Goal: Information Seeking & Learning: Find specific fact

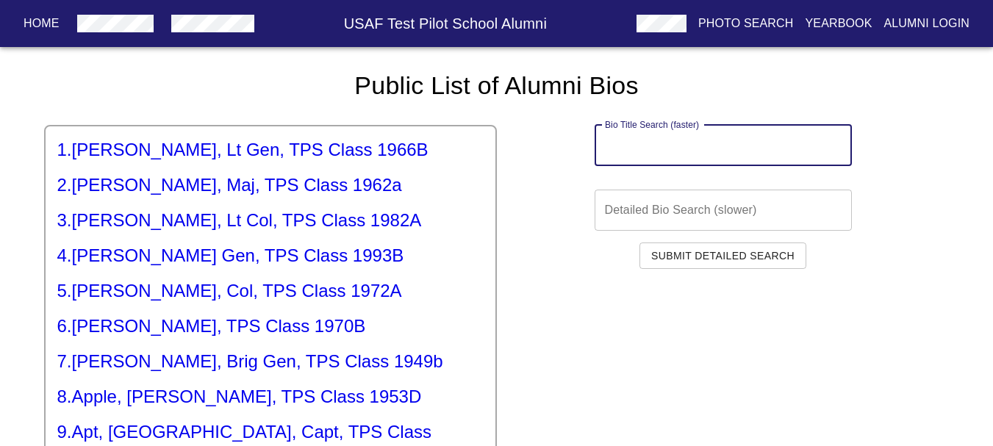
click at [652, 148] on input "text" at bounding box center [722, 145] width 257 height 41
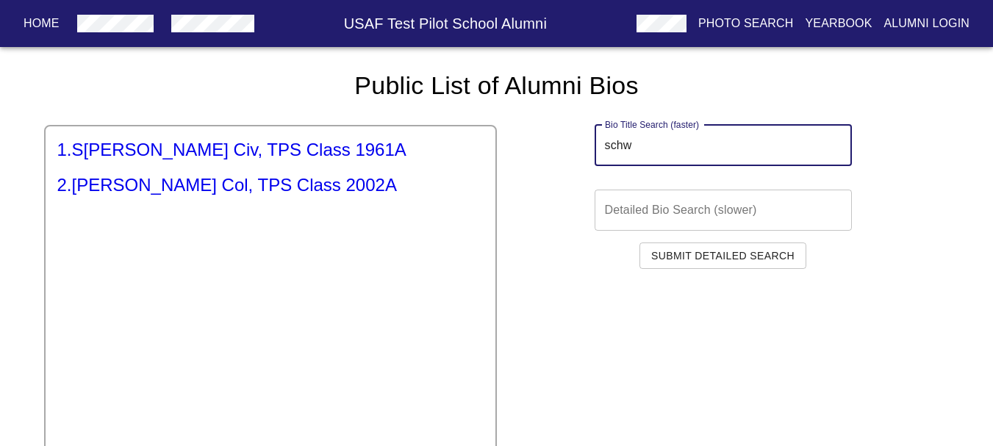
type input "schw"
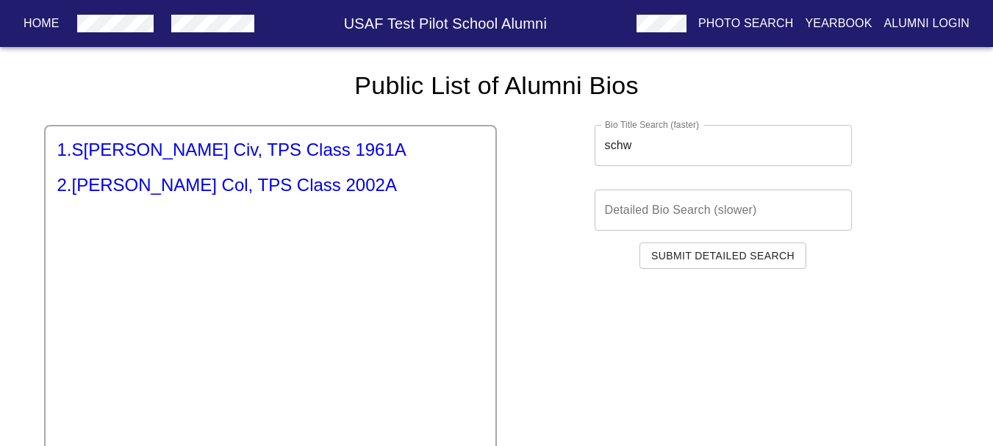
click at [345, 192] on h5 "2 . [PERSON_NAME], Col, TPS Class 2002A" at bounding box center [270, 185] width 426 height 24
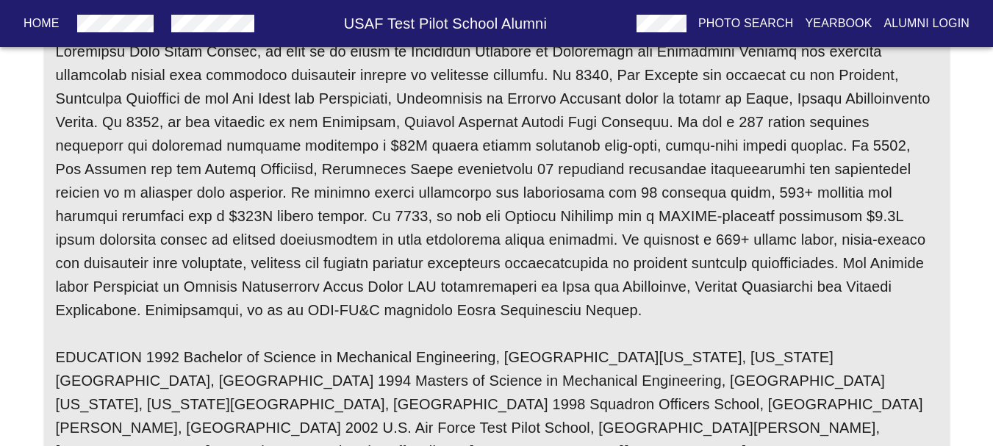
scroll to position [294, 0]
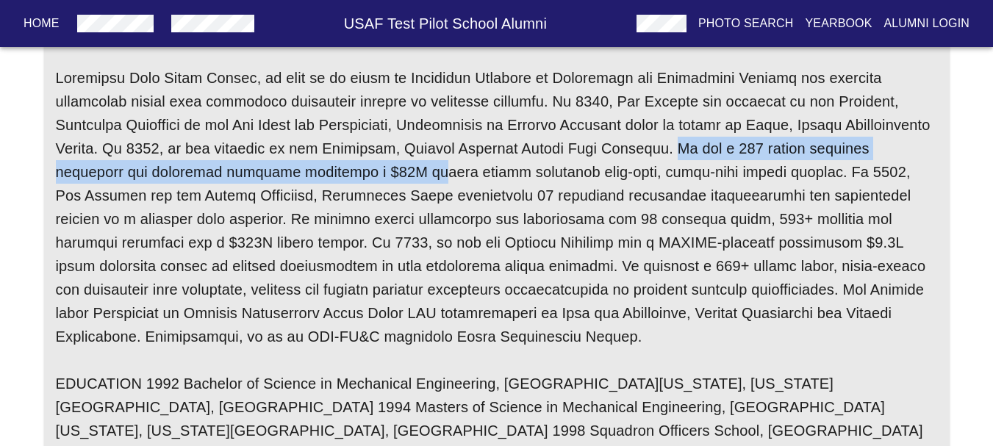
drag, startPoint x: 540, startPoint y: 148, endPoint x: 245, endPoint y: 166, distance: 296.0
click at [245, 166] on h6 at bounding box center [497, 207] width 882 height 282
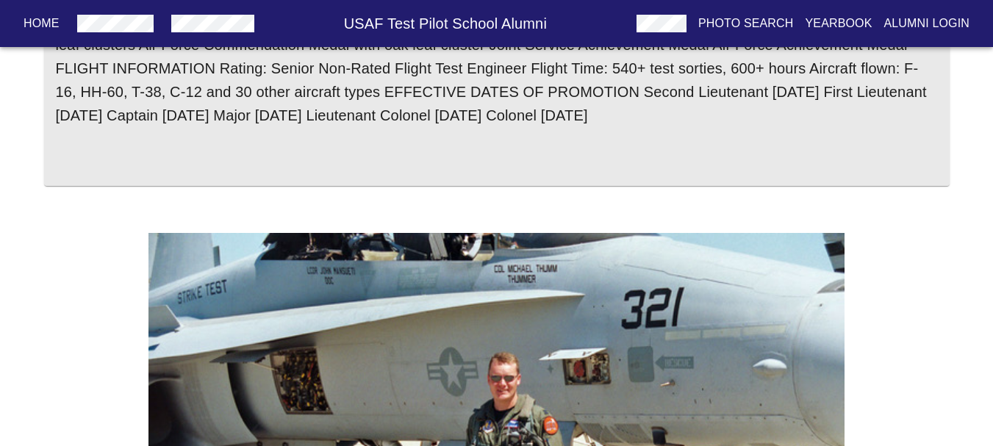
scroll to position [1153, 0]
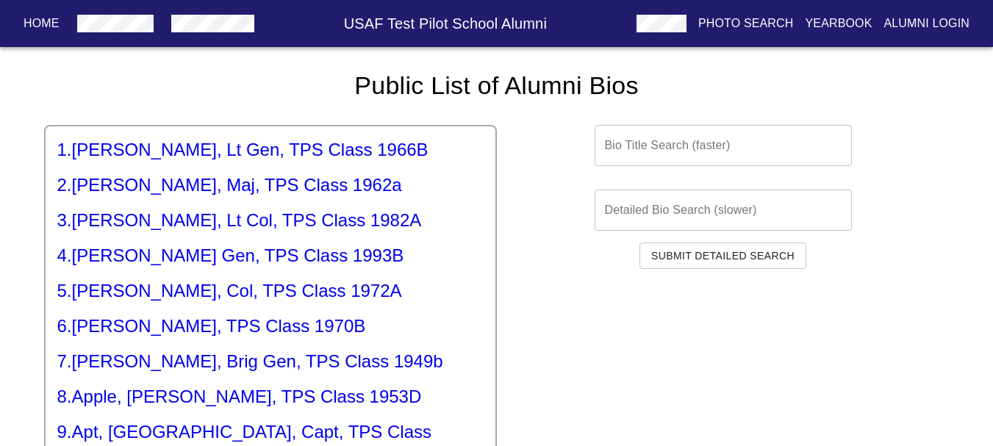
click at [328, 208] on div "1 . [PERSON_NAME], Lt Gen, TPS Class 1966B 2 . [PERSON_NAME], Maj, TPS Class 19…" at bounding box center [270, 400] width 453 height 551
click at [328, 220] on h5 "3 . [PERSON_NAME], Lt Col, TPS Class 1982A" at bounding box center [270, 221] width 426 height 24
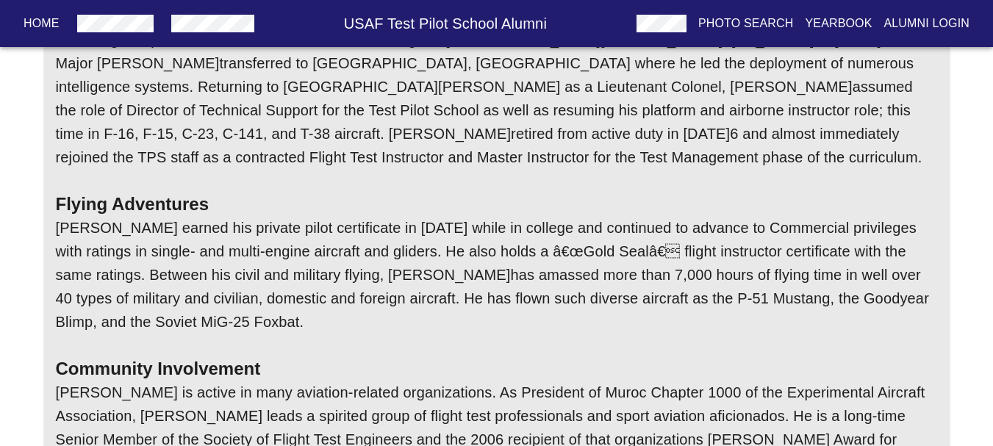
scroll to position [441, 0]
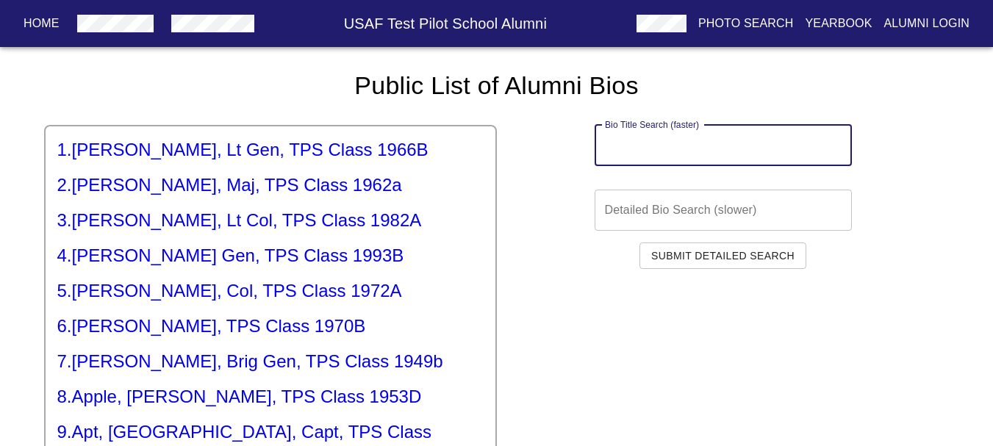
click at [672, 133] on input "text" at bounding box center [722, 145] width 257 height 41
click at [673, 204] on input "text" at bounding box center [722, 210] width 257 height 41
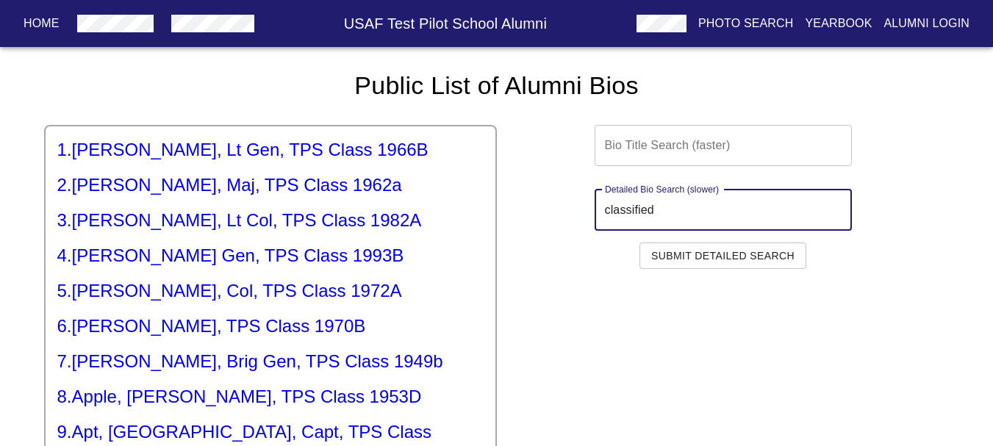
type input "classified"
click at [686, 254] on span "Submit Detailed Search" at bounding box center [722, 256] width 143 height 18
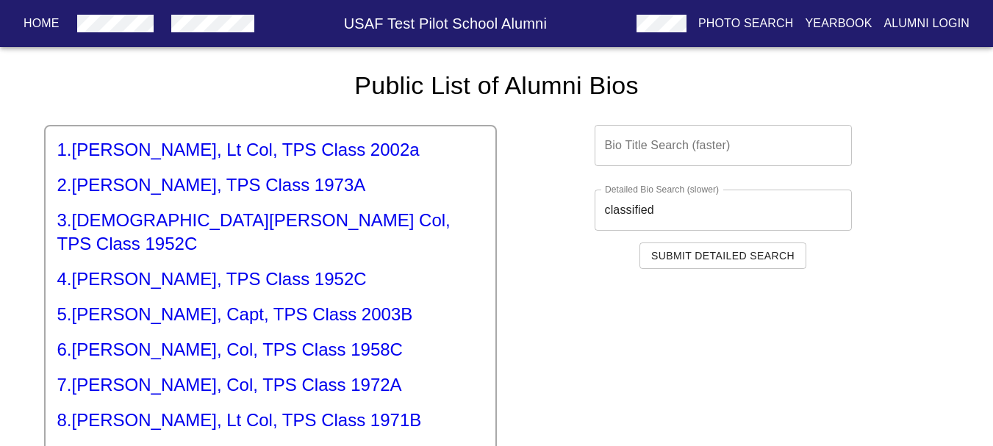
click at [690, 256] on span "Submit Detailed Search" at bounding box center [722, 256] width 143 height 18
click at [683, 199] on input "classified" at bounding box center [722, 210] width 257 height 41
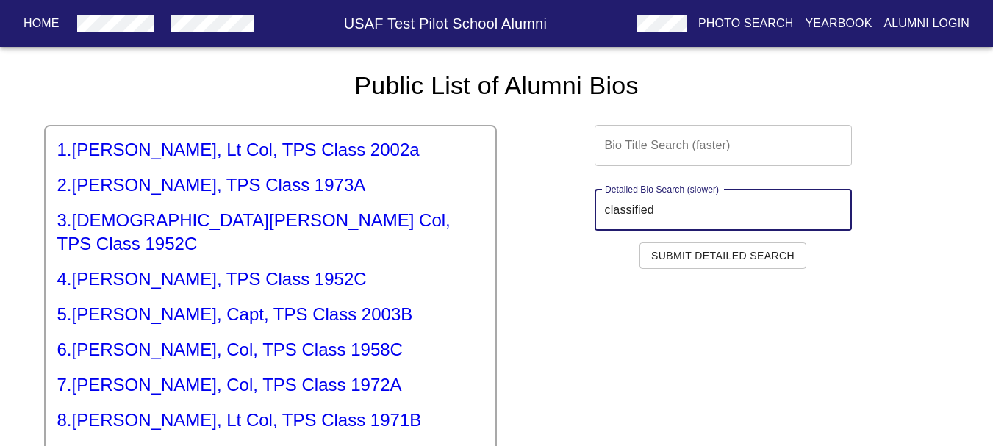
click at [683, 199] on input "classified" at bounding box center [722, 210] width 257 height 41
click at [682, 199] on input "classified" at bounding box center [722, 210] width 257 height 41
click at [719, 248] on span "Submit Detailed Search" at bounding box center [722, 256] width 143 height 18
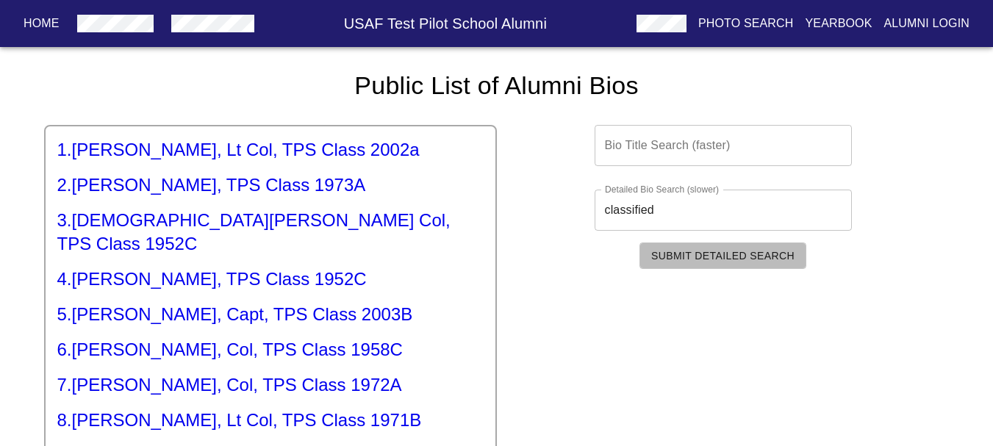
click at [719, 248] on span "Submit Detailed Search" at bounding box center [722, 256] width 143 height 18
click at [363, 161] on h5 "1 . [PERSON_NAME], Lt Col, TPS Class 2002a" at bounding box center [270, 150] width 426 height 24
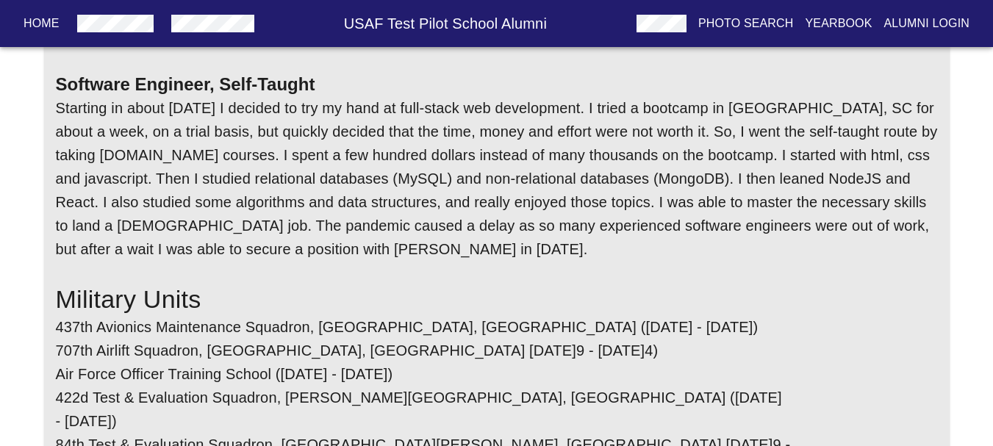
scroll to position [3371, 0]
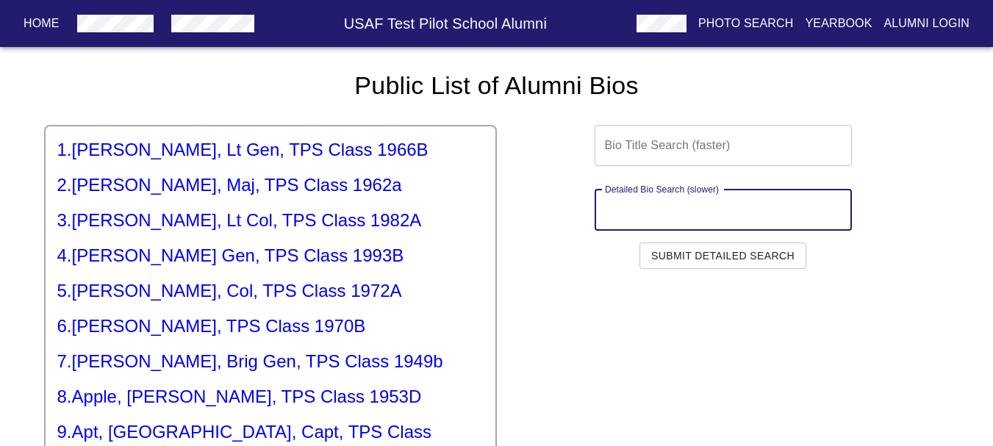
paste input "classified"
type input "classified"
click at [726, 260] on span "Submit Detailed Search" at bounding box center [722, 256] width 143 height 18
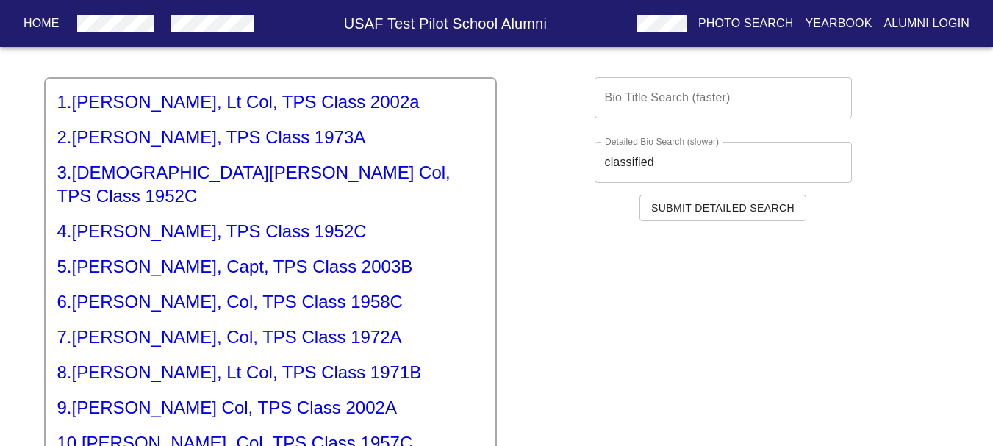
scroll to position [73, 0]
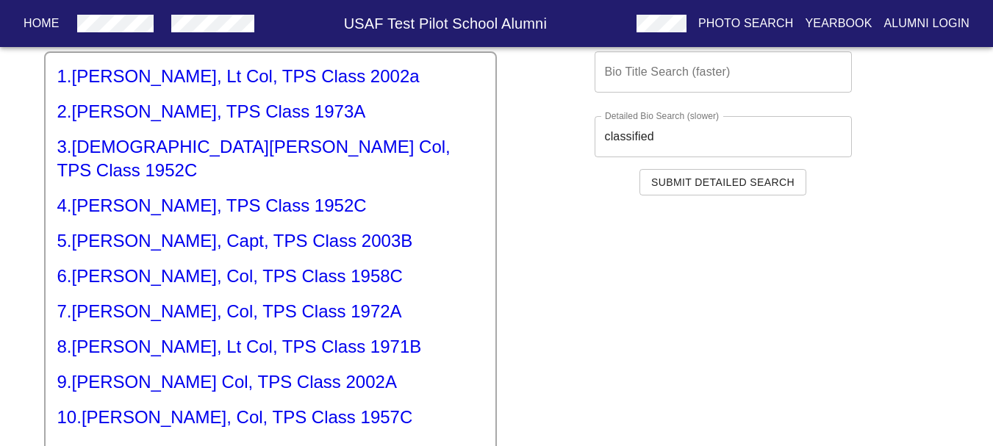
click at [354, 229] on h5 "5 . [PERSON_NAME], Capt, TPS Class 2003B" at bounding box center [270, 241] width 426 height 24
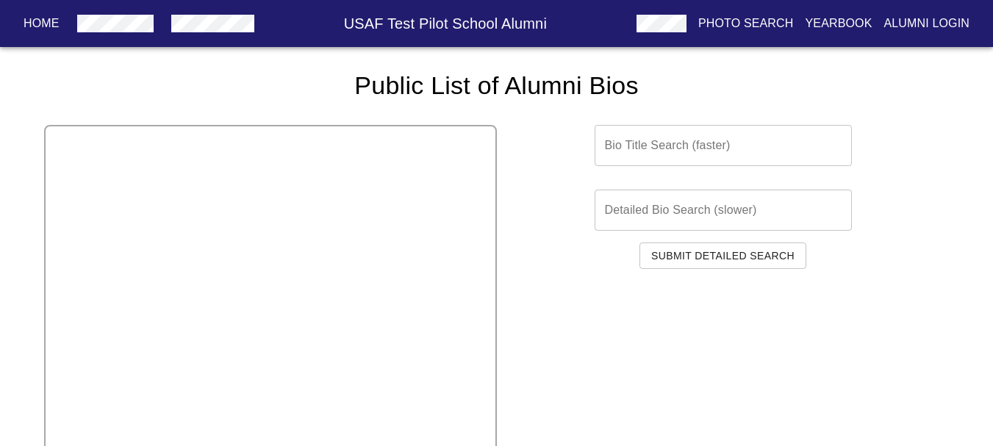
scroll to position [73, 0]
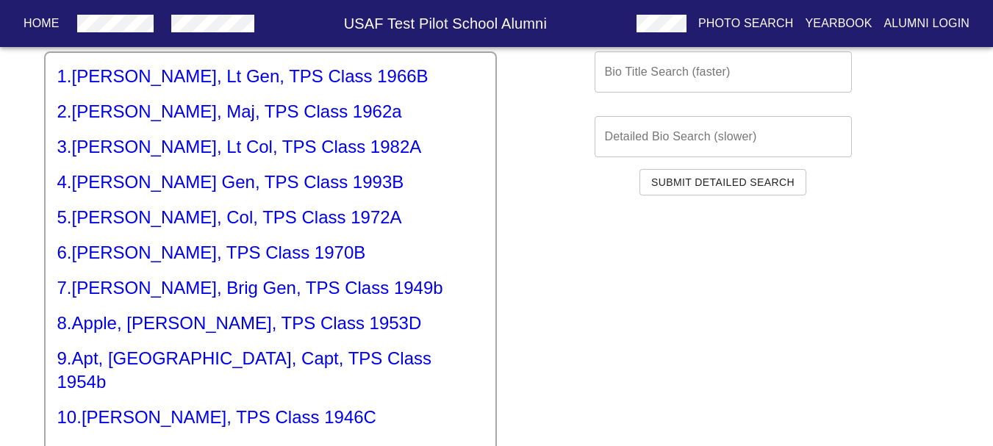
click at [670, 144] on input "text" at bounding box center [722, 136] width 257 height 41
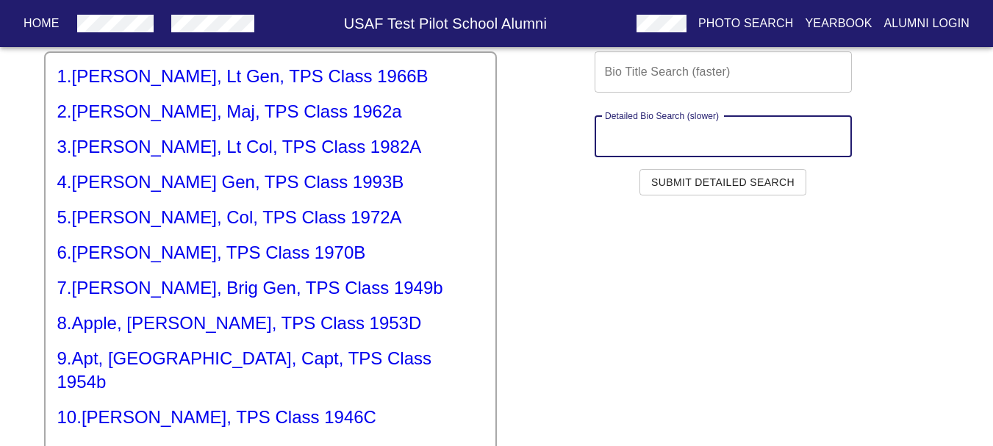
paste input "classified"
type input "classified"
click at [703, 180] on span "Submit Detailed Search" at bounding box center [722, 182] width 143 height 18
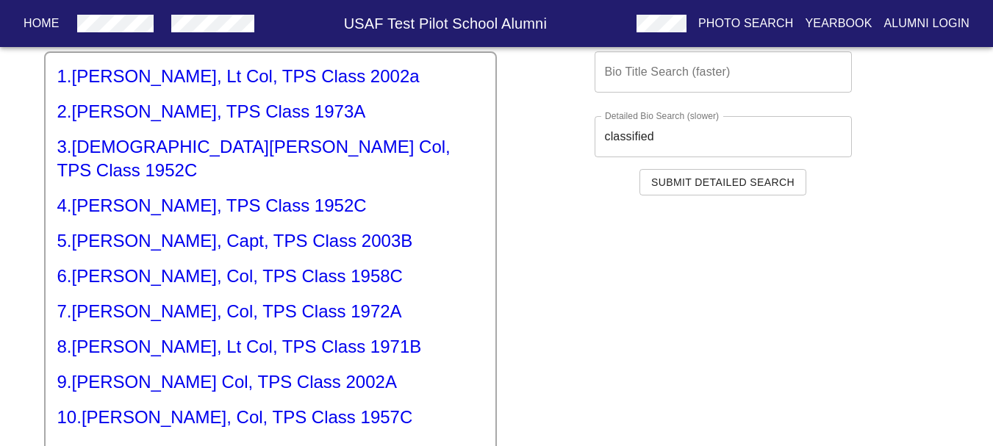
click at [315, 113] on h5 "2 . [PERSON_NAME], TPS Class 1973A" at bounding box center [270, 112] width 426 height 24
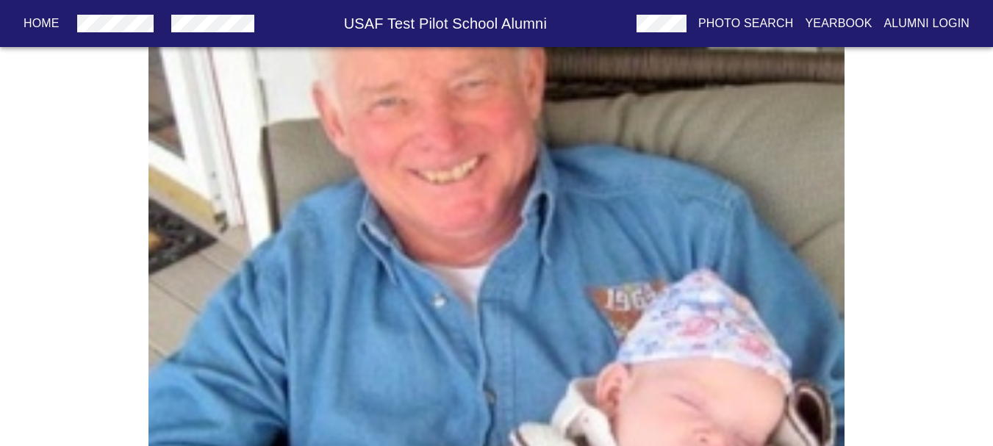
scroll to position [4709, 0]
